Goal: Task Accomplishment & Management: Complete application form

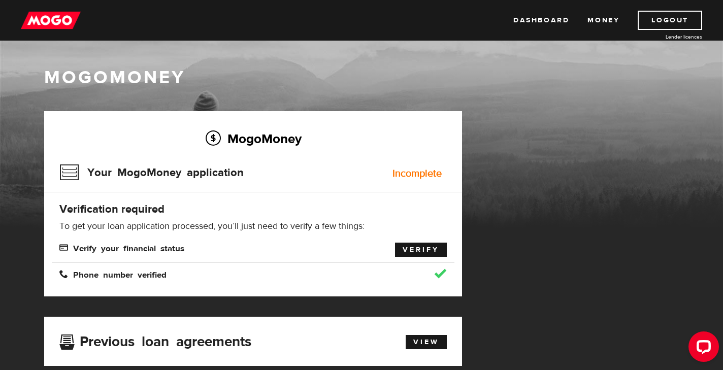
click at [410, 249] on link "Verify" at bounding box center [421, 250] width 52 height 14
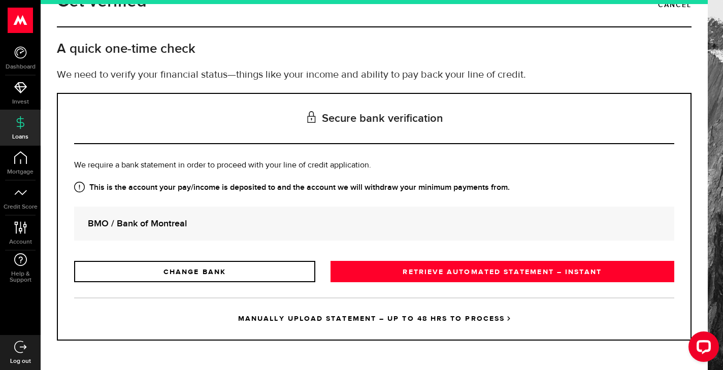
scroll to position [30, 0]
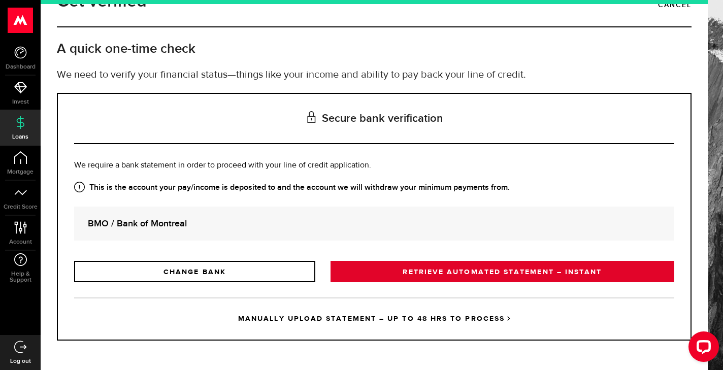
click at [392, 271] on link "RETRIEVE AUTOMATED STATEMENT – INSTANT" at bounding box center [502, 271] width 344 height 21
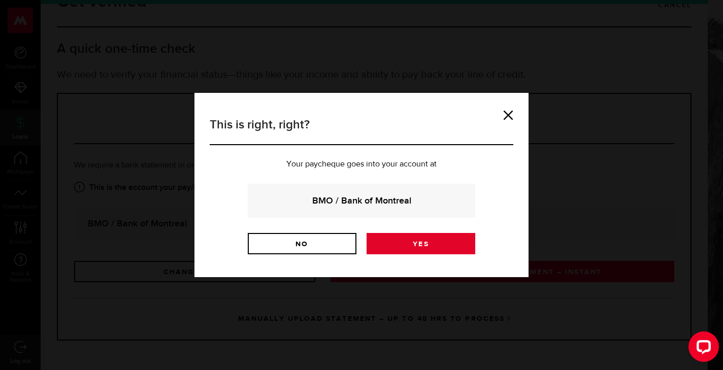
click at [407, 246] on link "Yes" at bounding box center [420, 243] width 109 height 21
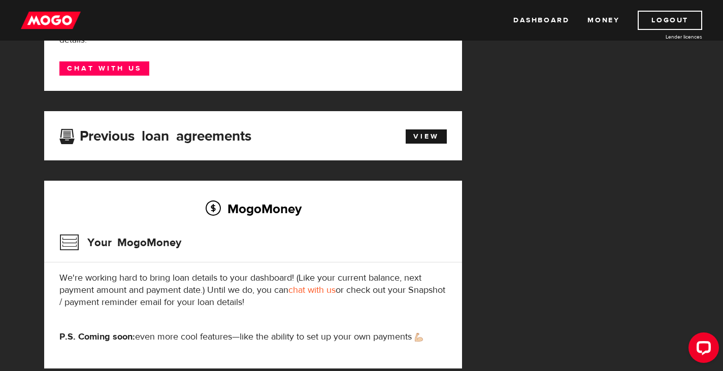
scroll to position [188, 0]
